Goal: Task Accomplishment & Management: Manage account settings

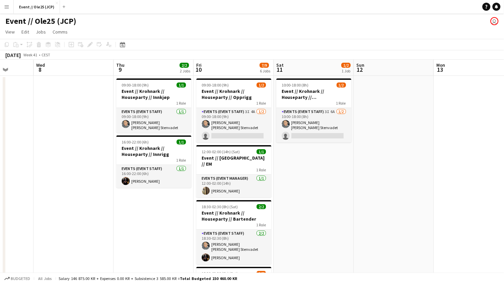
scroll to position [0, 292]
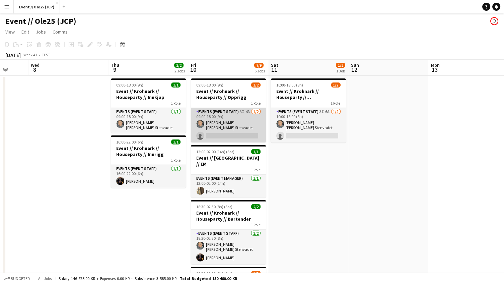
click at [223, 125] on app-card-role "Events (Event Staff) 3I 4A [DATE] 09:00-18:00 (9h) [PERSON_NAME] [PERSON_NAME] …" at bounding box center [228, 125] width 75 height 35
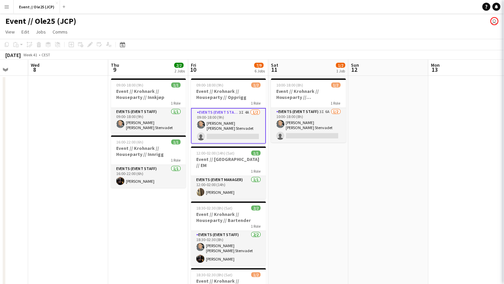
scroll to position [0, 292]
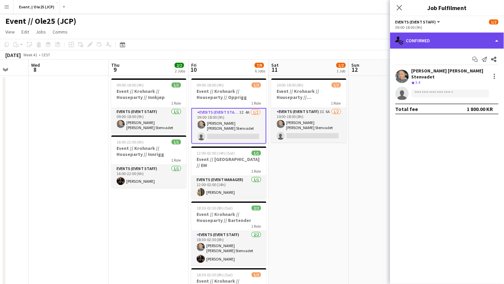
click at [457, 41] on div "single-neutral-actions-check-2 Confirmed" at bounding box center [447, 41] width 114 height 16
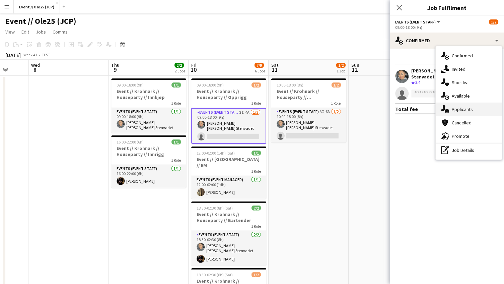
click at [473, 106] on span "Applicants" at bounding box center [462, 109] width 21 height 6
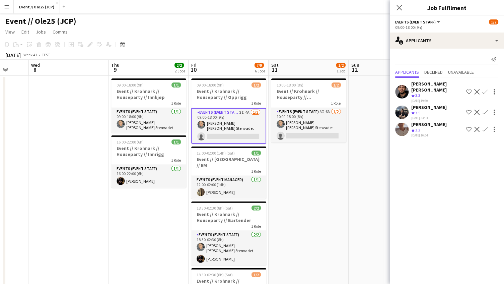
click at [423, 127] on div "Crew rating 3.2" at bounding box center [430, 130] width 36 height 6
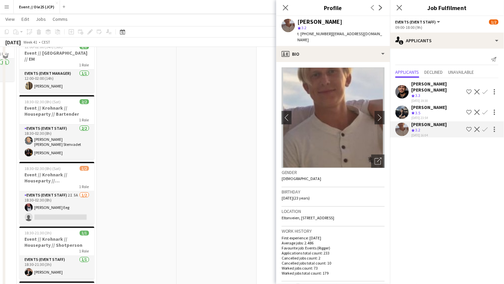
scroll to position [165, 0]
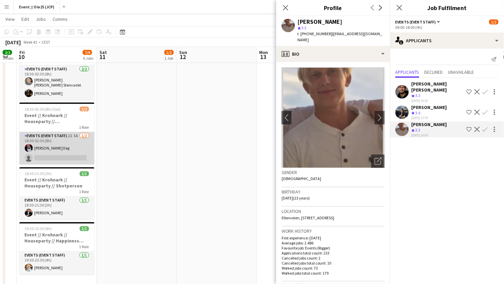
click at [81, 144] on app-card-role "Events (Event Staff) 2I 5A [DATE] 18:30-02:30 (8h) [PERSON_NAME] Eeg single-neu…" at bounding box center [56, 148] width 75 height 33
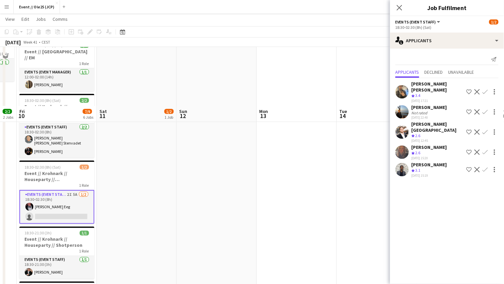
scroll to position [97, 0]
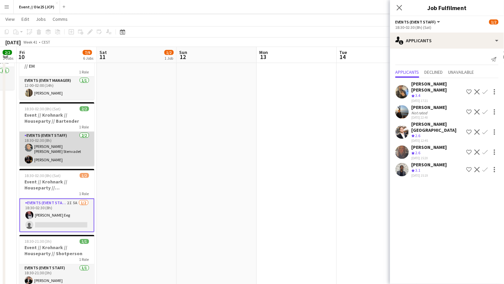
click at [61, 140] on app-card-role "Events (Event Staff) [DATE] 18:30-02:30 (8h) [PERSON_NAME] [PERSON_NAME] Stenva…" at bounding box center [56, 149] width 75 height 35
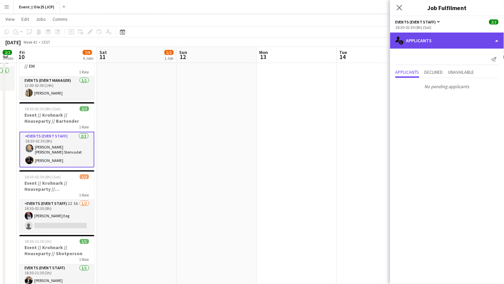
click at [419, 41] on div "single-neutral-actions-information Applicants" at bounding box center [447, 41] width 114 height 16
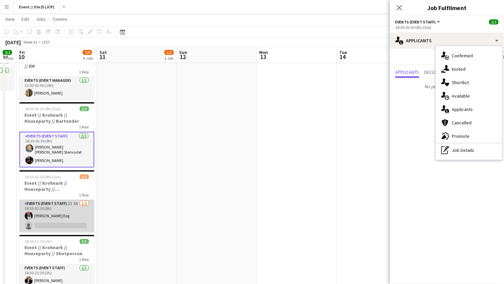
click at [55, 202] on app-card-role "Events (Event Staff) 2I 5A [DATE] 18:30-02:30 (8h) [PERSON_NAME] Eeg single-neu…" at bounding box center [56, 216] width 75 height 33
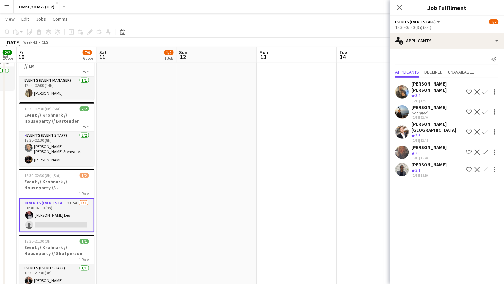
click at [423, 110] on div "Not rated" at bounding box center [420, 112] width 17 height 5
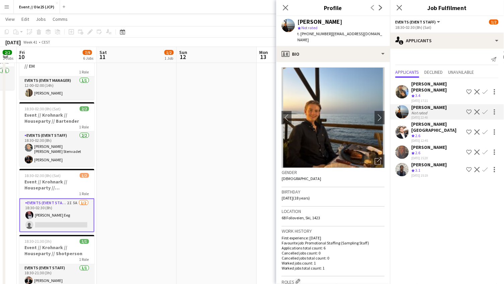
click at [425, 121] on div "[PERSON_NAME][GEOGRAPHIC_DATA]" at bounding box center [438, 127] width 52 height 12
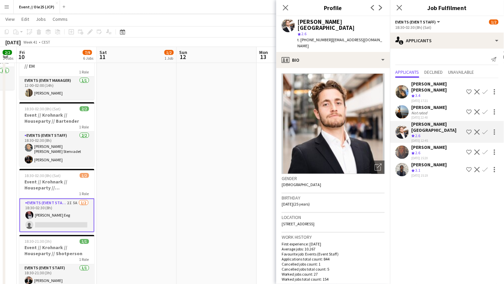
click at [425, 144] on div "[PERSON_NAME]" at bounding box center [430, 147] width 36 height 6
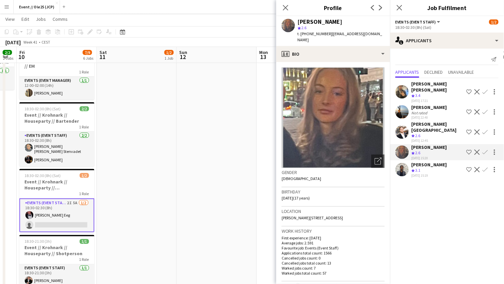
click at [422, 162] on div "[PERSON_NAME]" at bounding box center [430, 165] width 36 height 6
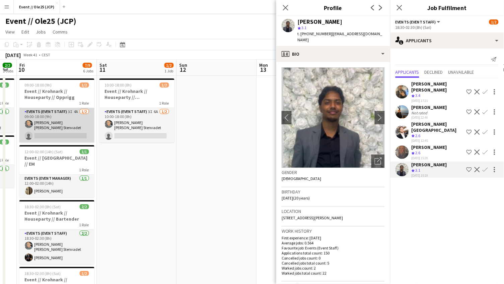
scroll to position [0, 0]
click at [57, 123] on app-card-role "Events (Event Staff) 3I 4A [DATE] 09:00-18:00 (9h) [PERSON_NAME] [PERSON_NAME] …" at bounding box center [56, 125] width 75 height 35
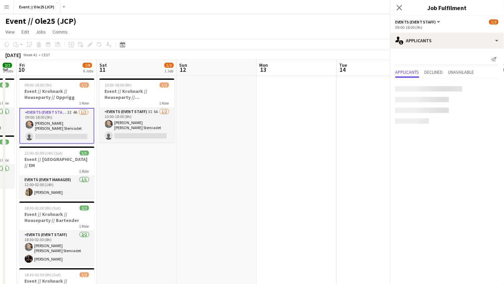
scroll to position [0, 143]
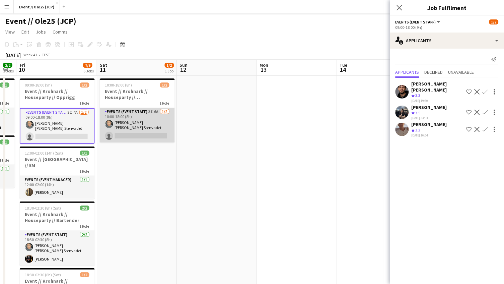
click at [136, 126] on app-card-role "Events (Event Staff) 3I 6A [DATE] 10:00-18:00 (8h) [PERSON_NAME] [PERSON_NAME] …" at bounding box center [137, 125] width 75 height 35
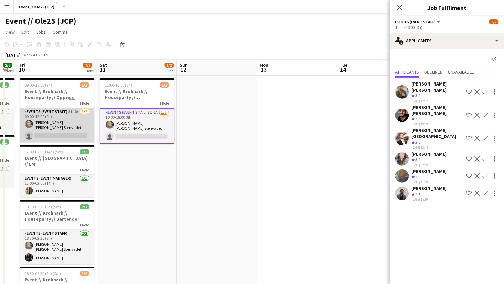
click at [66, 120] on app-card-role "Events (Event Staff) 3I 4A [DATE] 09:00-18:00 (9h) [PERSON_NAME] [PERSON_NAME] …" at bounding box center [57, 125] width 75 height 35
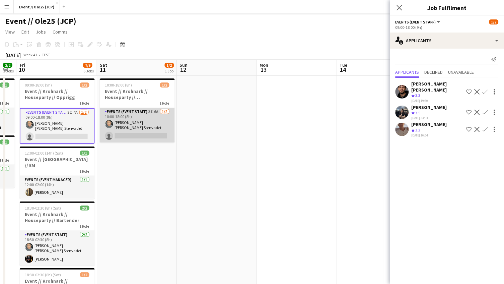
click at [102, 128] on app-card-role "Events (Event Staff) 3I 6A [DATE] 10:00-18:00 (8h) [PERSON_NAME] [PERSON_NAME] …" at bounding box center [137, 125] width 75 height 35
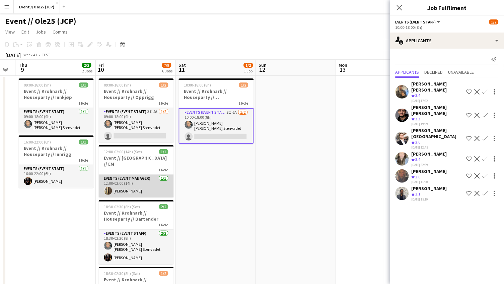
scroll to position [0, 225]
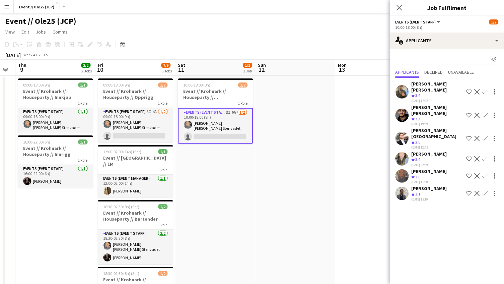
click at [232, 182] on app-date-cell "10:00-18:00 (8h) 1/2 Event // Krohnark // Houseparty // Nedrigg 1 Role Events (…" at bounding box center [216, 263] width 80 height 375
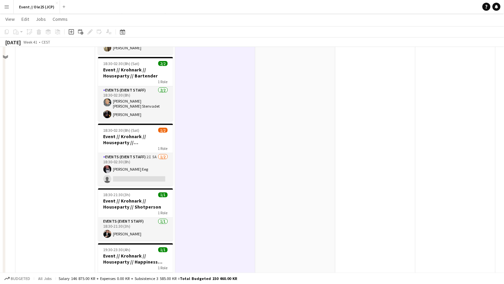
scroll to position [125, 0]
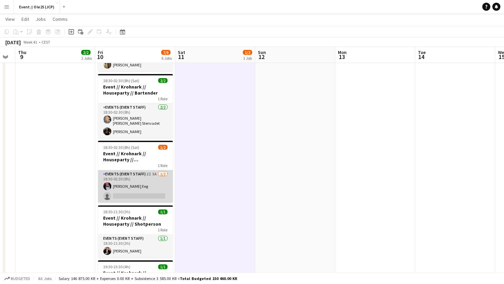
click at [135, 170] on app-card-role "Events (Event Staff) 2I 5A [DATE] 18:30-02:30 (8h) [PERSON_NAME] Eeg single-neu…" at bounding box center [135, 186] width 75 height 33
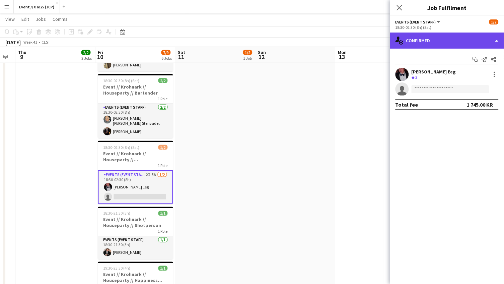
click at [425, 42] on div "single-neutral-actions-check-2 Confirmed" at bounding box center [447, 41] width 114 height 16
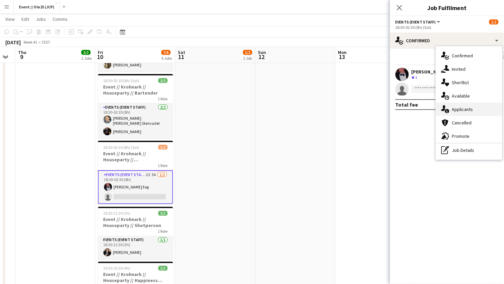
click at [457, 111] on span "Applicants" at bounding box center [462, 109] width 21 height 6
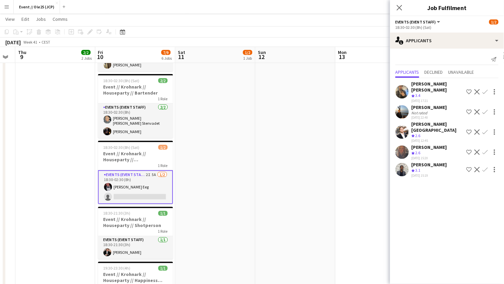
click at [109, 183] on app-user-avatar at bounding box center [108, 187] width 8 height 8
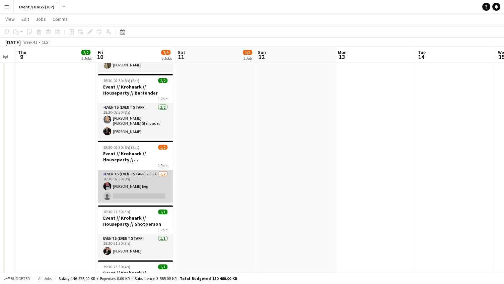
scroll to position [0, 224]
click at [112, 177] on app-card-role "Events (Event Staff) 2I 5A [DATE] 18:30-02:30 (8h) [PERSON_NAME] Eeg single-neu…" at bounding box center [136, 186] width 75 height 33
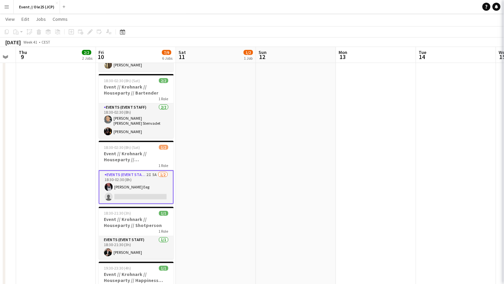
scroll to position [0, 224]
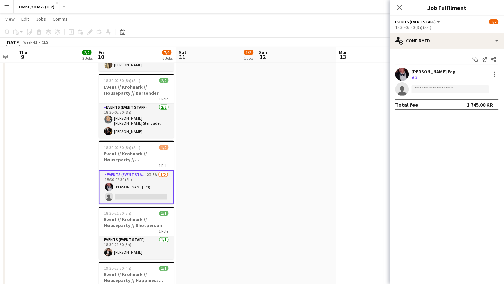
click at [414, 72] on div "[PERSON_NAME] Eeg" at bounding box center [434, 72] width 45 height 6
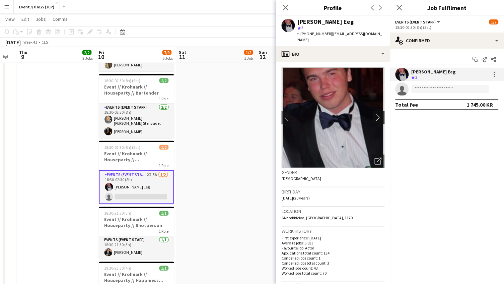
click at [377, 114] on app-icon "chevron-right" at bounding box center [380, 117] width 10 height 7
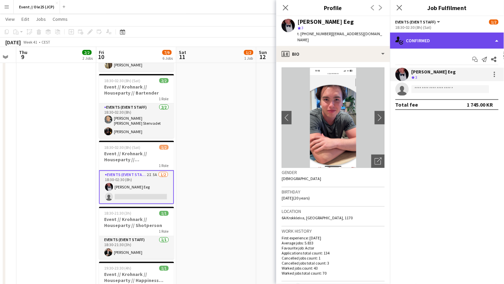
click at [446, 36] on div "single-neutral-actions-check-2 Confirmed" at bounding box center [447, 41] width 114 height 16
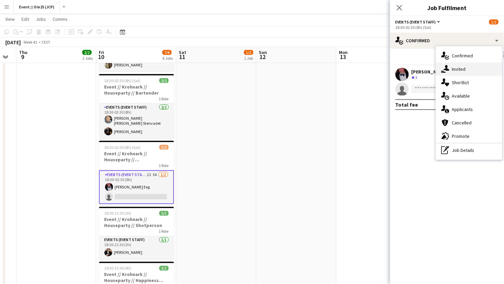
click at [458, 69] on span "Invited" at bounding box center [459, 69] width 14 height 6
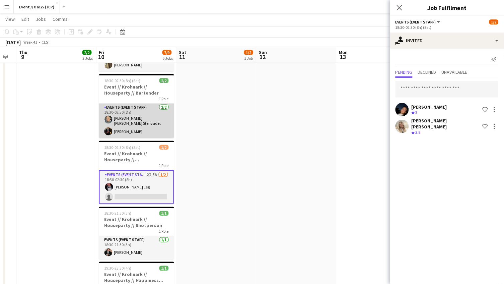
click at [153, 116] on app-card-role "Events (Event Staff) [DATE] 18:30-02:30 (8h) [PERSON_NAME] [PERSON_NAME] Stenva…" at bounding box center [136, 121] width 75 height 35
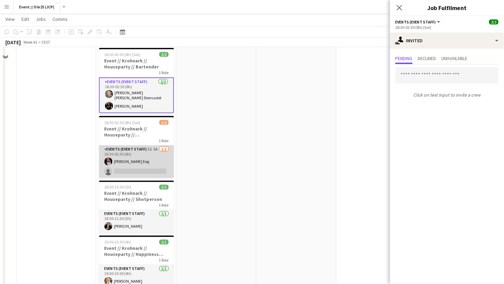
scroll to position [155, 0]
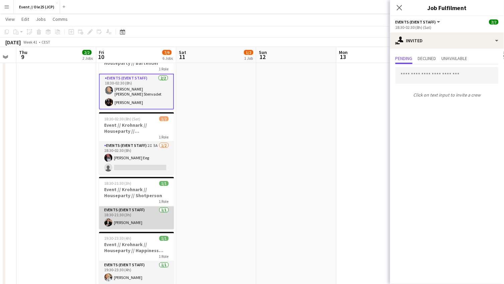
click at [135, 206] on app-card-role "Events (Event Staff) [DATE] 18:30-21:30 (3h) [PERSON_NAME]" at bounding box center [136, 217] width 75 height 23
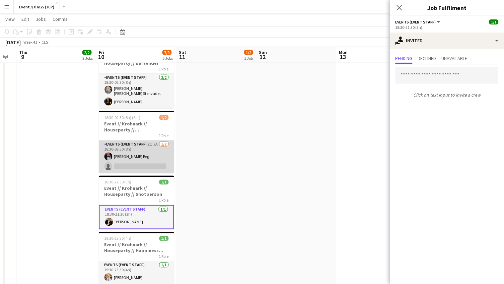
click at [150, 149] on app-card-role "Events (Event Staff) 2I 5A [DATE] 18:30-02:30 (8h) [PERSON_NAME] Eeg single-neu…" at bounding box center [136, 156] width 75 height 33
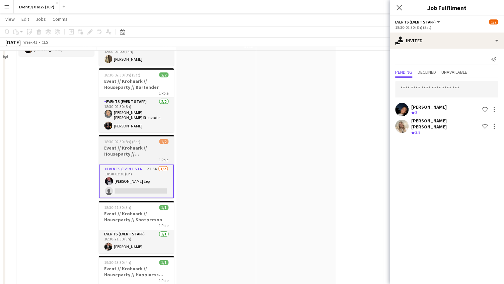
scroll to position [44, 0]
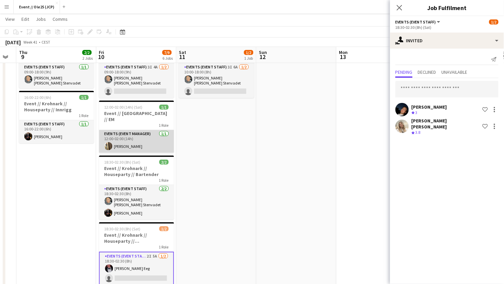
click at [132, 133] on app-card-role "Events (Event Manager) [DATE] 12:00-02:00 (14h) [PERSON_NAME]" at bounding box center [136, 141] width 75 height 23
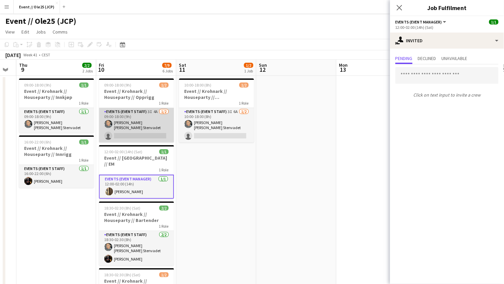
scroll to position [0, 0]
click at [133, 136] on app-card-role "Events (Event Staff) 3I 4A [DATE] 09:00-18:00 (9h) [PERSON_NAME] [PERSON_NAME] …" at bounding box center [136, 125] width 75 height 35
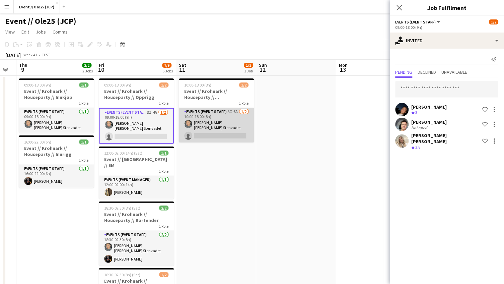
click at [222, 124] on app-card-role "Events (Event Staff) 3I 6A [DATE] 10:00-18:00 (8h) [PERSON_NAME] [PERSON_NAME] …" at bounding box center [216, 125] width 75 height 35
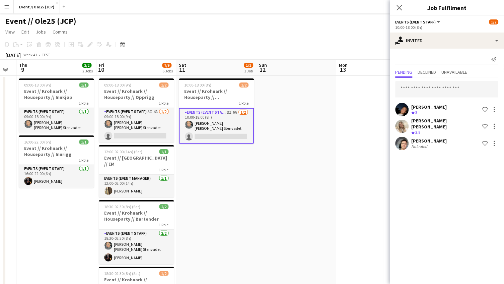
click at [408, 137] on app-user-avatar at bounding box center [402, 143] width 13 height 13
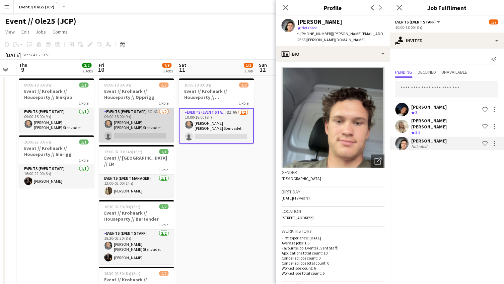
click at [144, 129] on app-card-role "Events (Event Staff) 3I 4A [DATE] 09:00-18:00 (9h) [PERSON_NAME] [PERSON_NAME] …" at bounding box center [136, 125] width 75 height 35
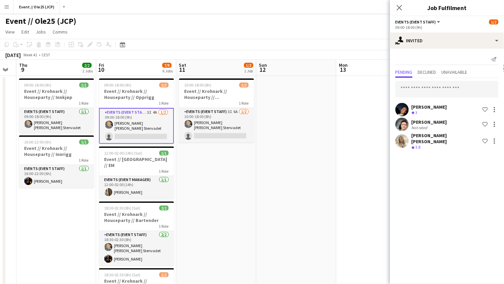
click at [406, 123] on app-user-avatar at bounding box center [402, 124] width 13 height 13
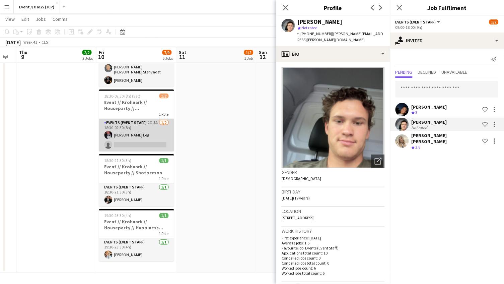
scroll to position [178, 0]
click at [138, 126] on app-card-role "Events (Event Staff) 2I 5A [DATE] 18:30-02:30 (8h) [PERSON_NAME] Eeg single-neu…" at bounding box center [136, 135] width 75 height 33
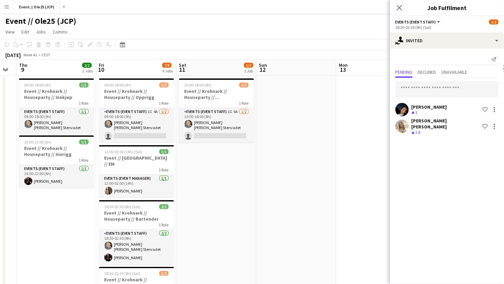
scroll to position [0, 0]
click at [313, 103] on app-date-cell at bounding box center [297, 263] width 80 height 375
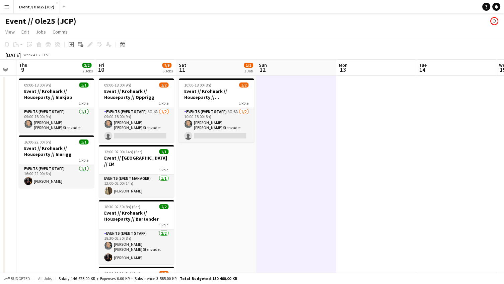
scroll to position [0, 0]
click at [412, 32] on app-page-menu "View Day view expanded Day view collapsed Month view Date picker Jump to [DATE]…" at bounding box center [252, 32] width 504 height 13
